Goal: Find specific fact: Find specific fact

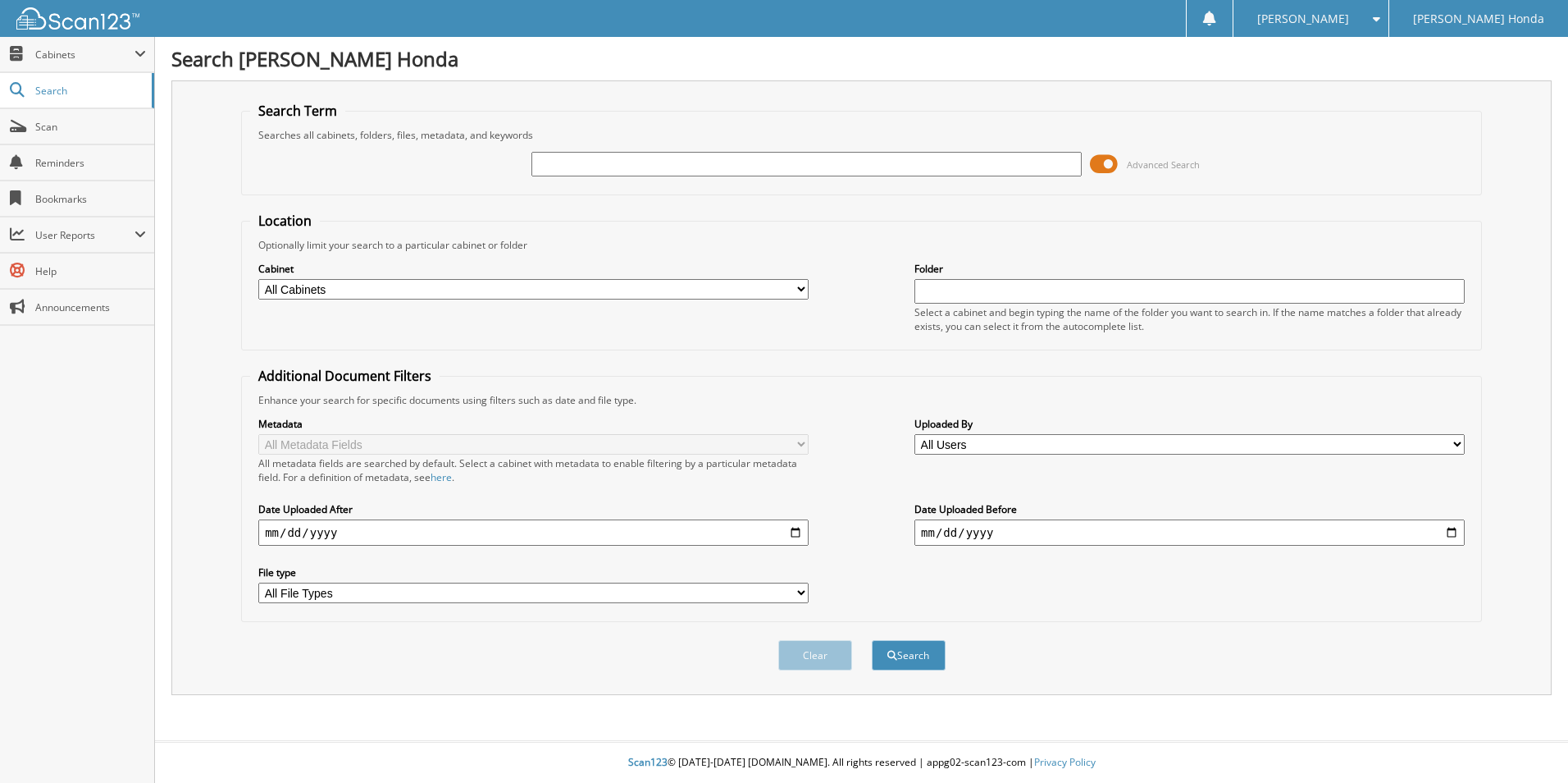
click at [635, 166] on input "text" at bounding box center [806, 164] width 550 height 25
click at [1090, 164] on span at bounding box center [1103, 164] width 27 height 25
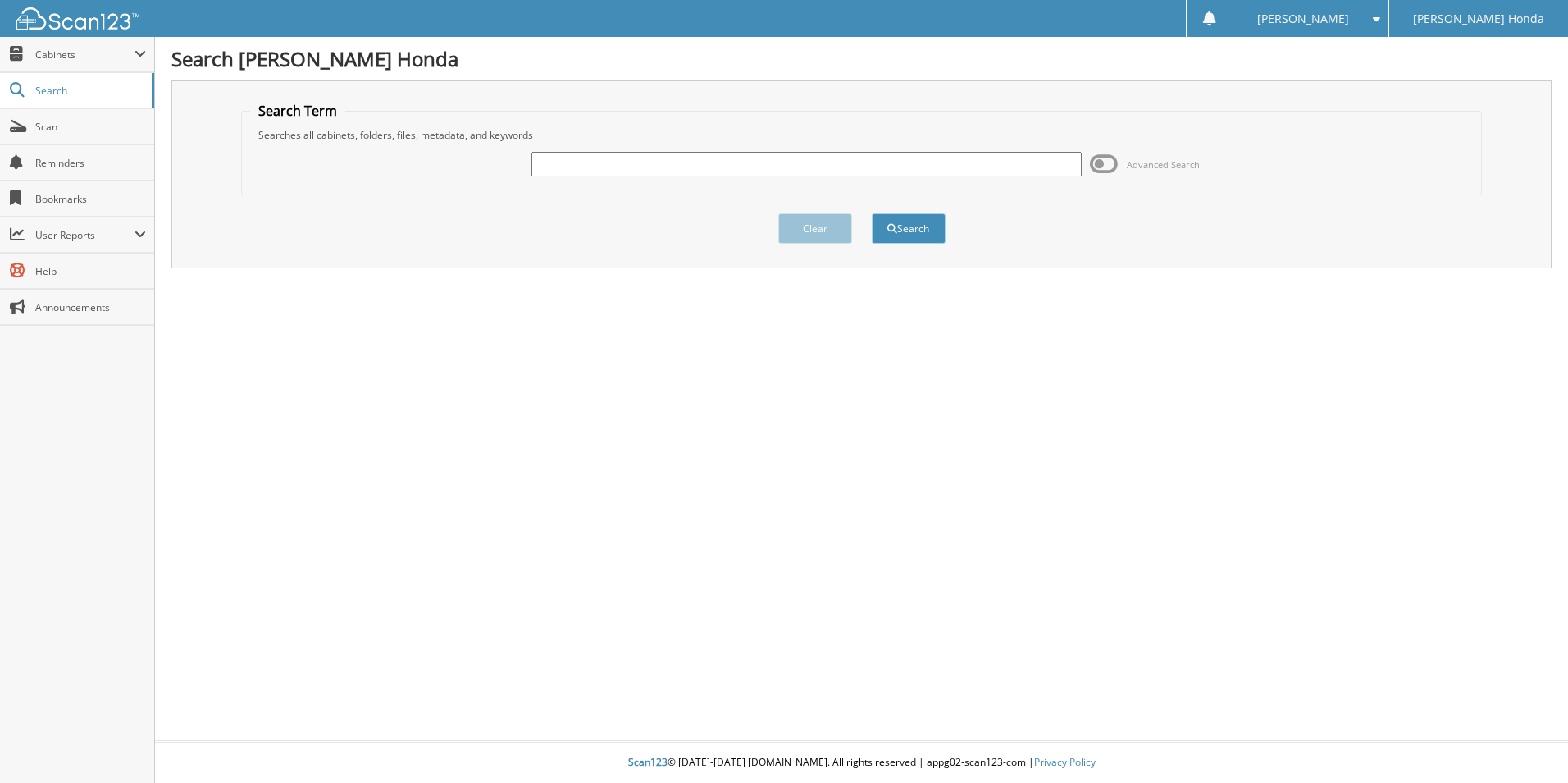
click at [621, 168] on input "text" at bounding box center [806, 164] width 550 height 25
type input "297226"
click at [872, 213] on button "Search" at bounding box center [909, 228] width 74 height 30
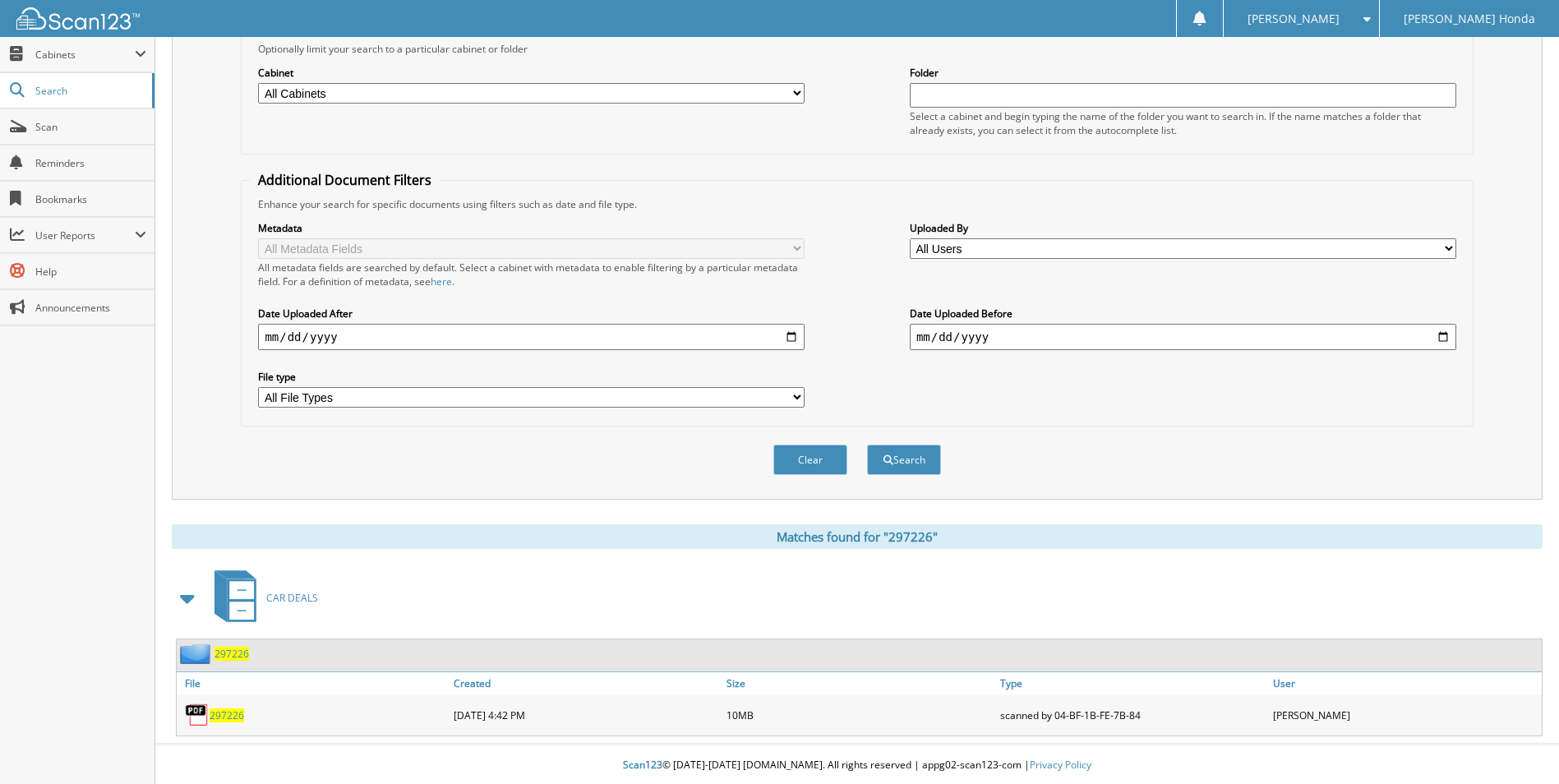
scroll to position [198, 0]
click at [223, 708] on span "297226" at bounding box center [227, 713] width 34 height 14
